Goal: Use online tool/utility: Utilize a website feature to perform a specific function

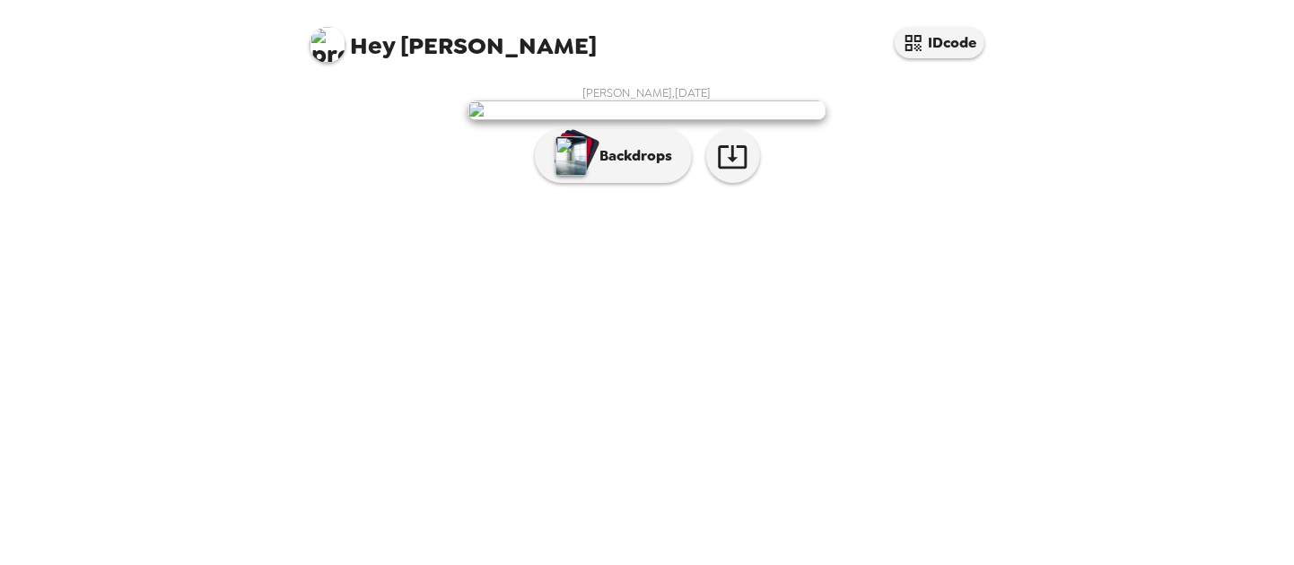
scroll to position [83, 0]
click at [607, 167] on p "Backdrops" at bounding box center [632, 156] width 82 height 22
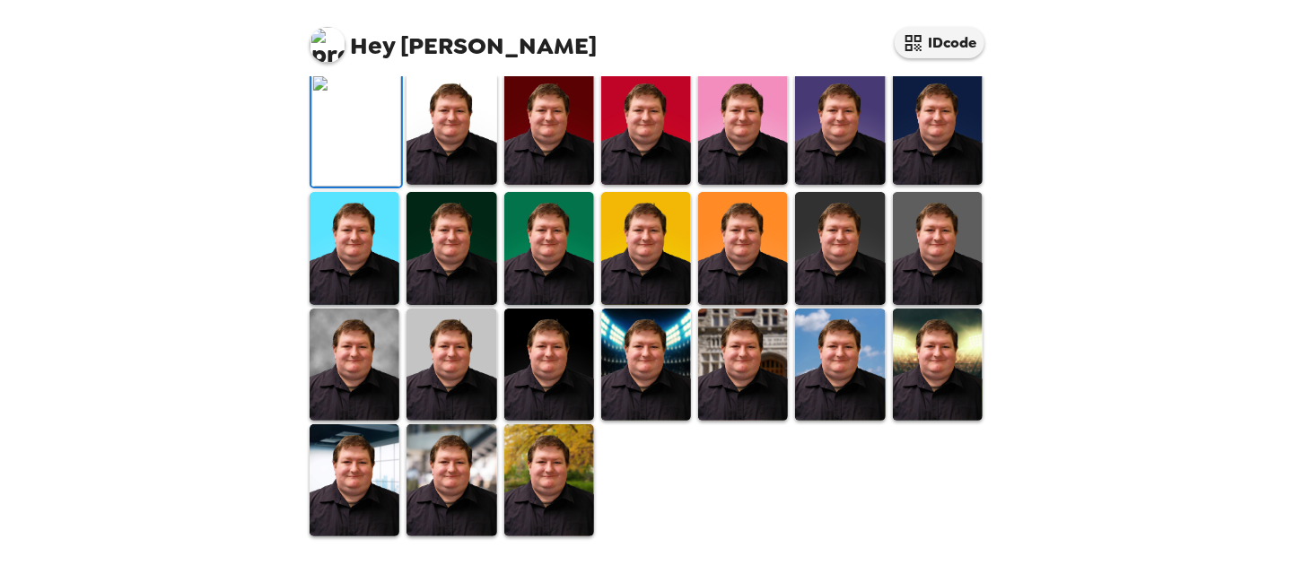
scroll to position [523, 0]
click at [365, 358] on img at bounding box center [355, 365] width 90 height 112
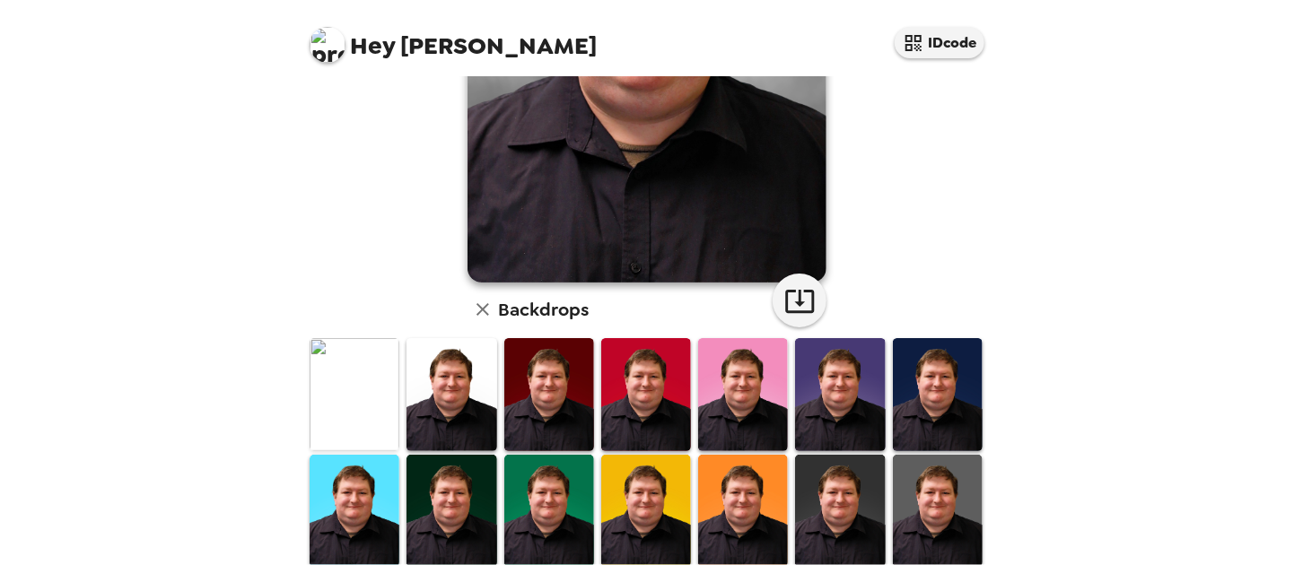
scroll to position [269, 0]
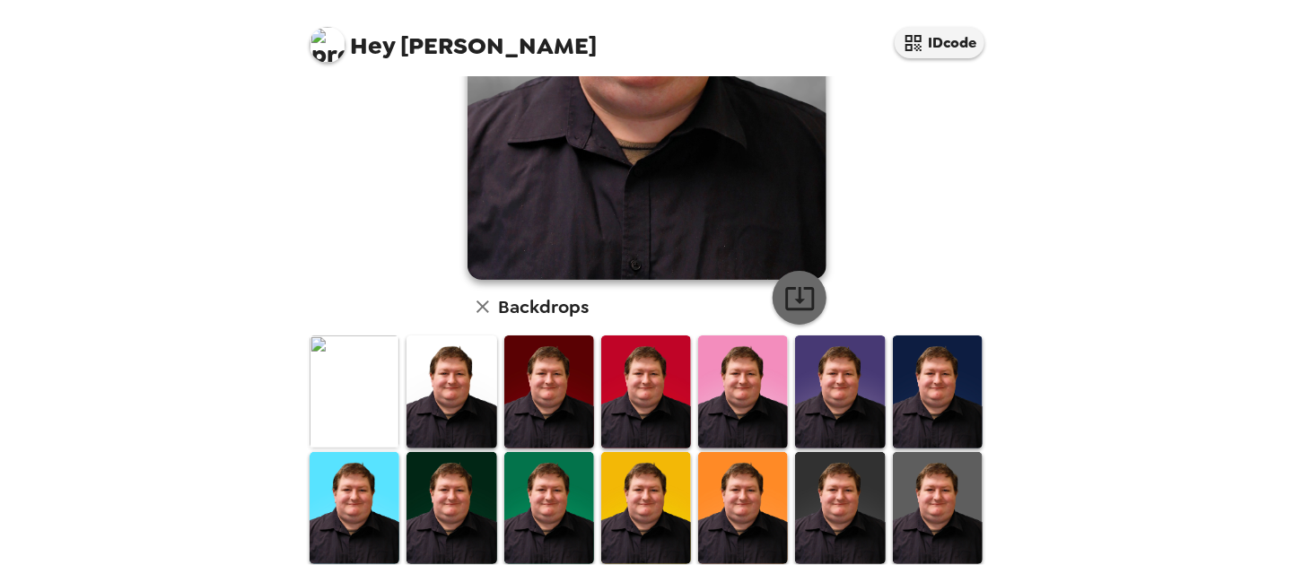
click at [789, 292] on icon "button" at bounding box center [799, 298] width 31 height 31
